Goal: Check status: Check status

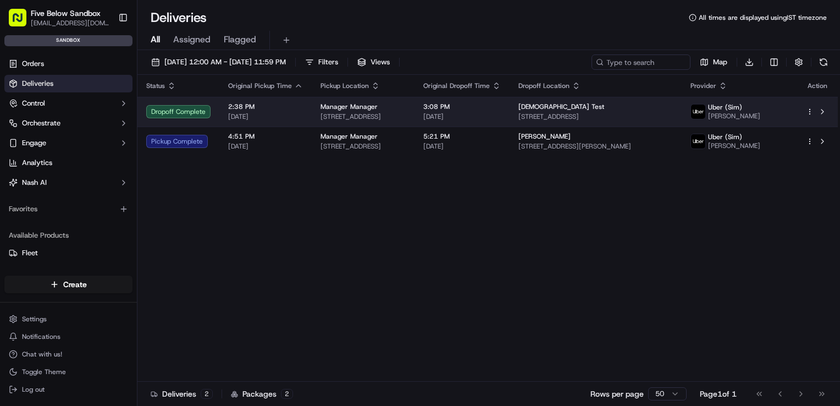
click at [242, 107] on span "2:38 PM" at bounding box center [265, 106] width 75 height 9
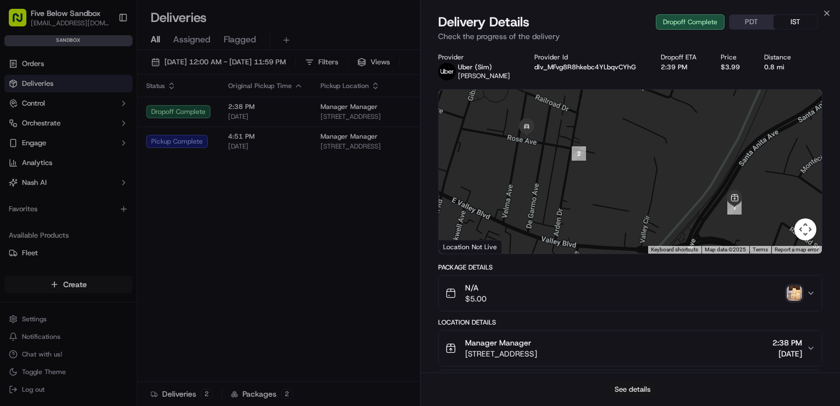
click at [628, 388] on button "See details" at bounding box center [633, 389] width 46 height 15
